Goal: Find specific page/section: Find specific page/section

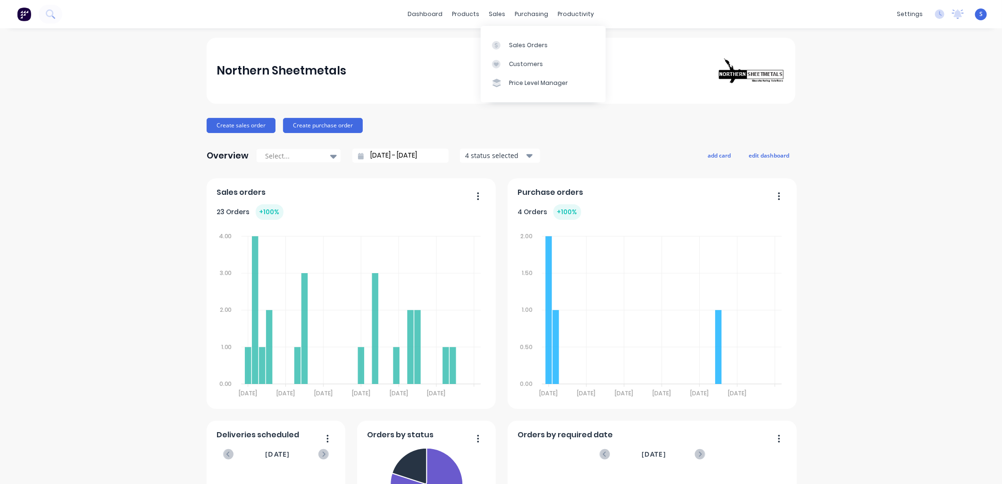
click at [509, 62] on div "Customers" at bounding box center [526, 64] width 34 height 8
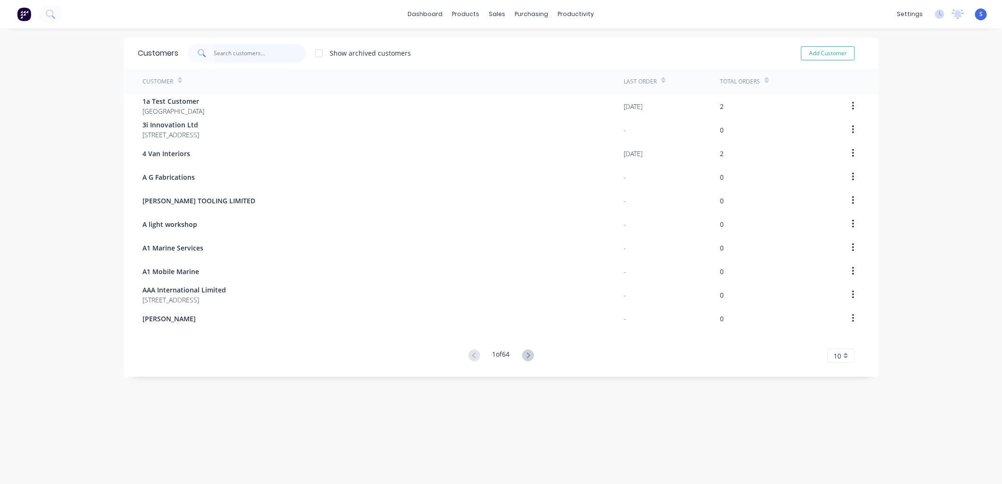
click at [229, 51] on input "text" at bounding box center [260, 53] width 92 height 19
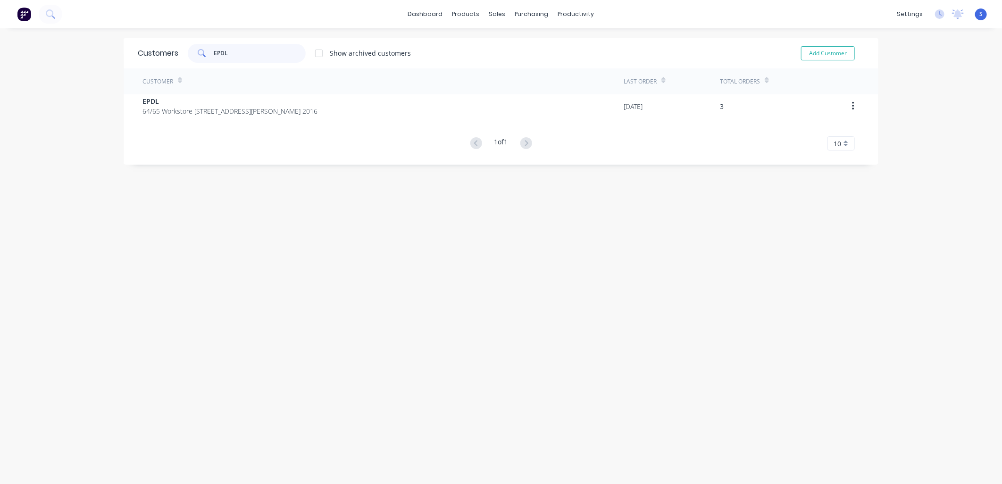
type input "EPDL"
click at [183, 102] on span "EPDL" at bounding box center [229, 101] width 175 height 10
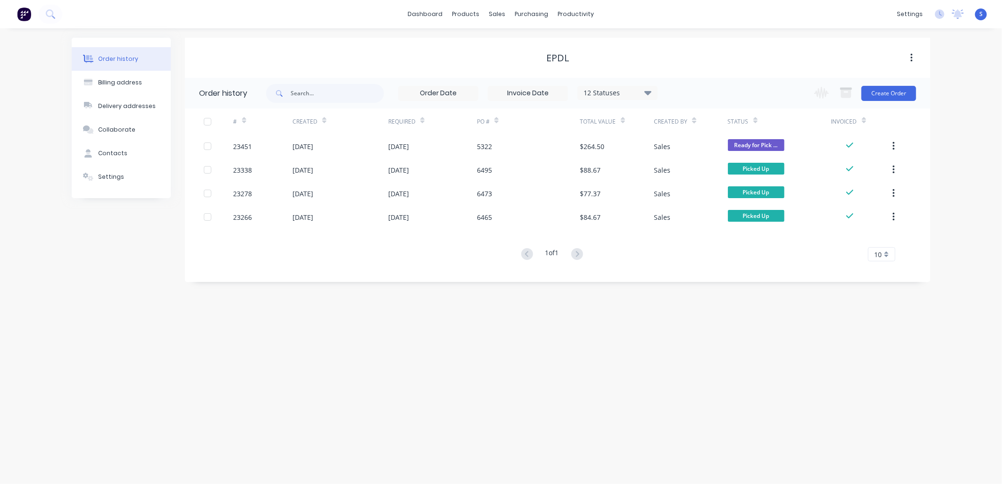
click at [126, 157] on button "Contacts" at bounding box center [121, 154] width 99 height 24
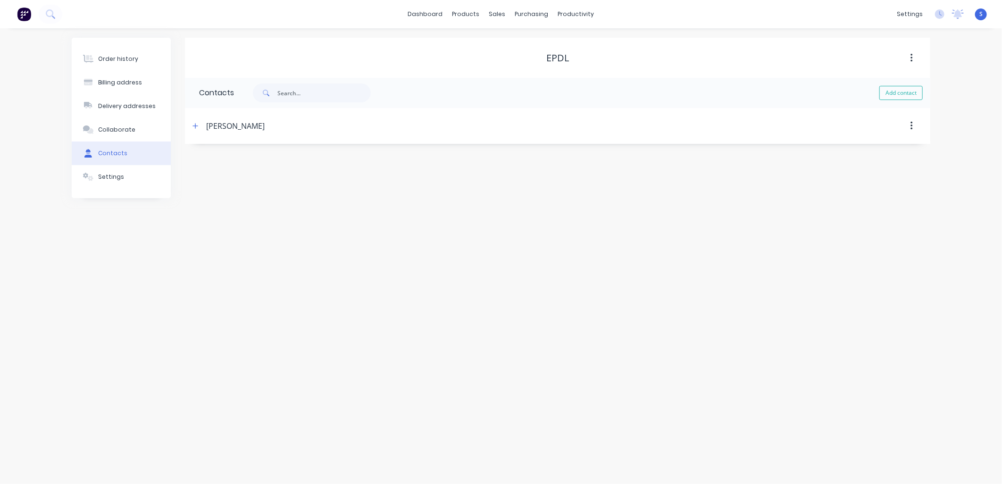
click at [197, 128] on icon "button" at bounding box center [196, 126] width 6 height 7
